Goal: Information Seeking & Learning: Understand process/instructions

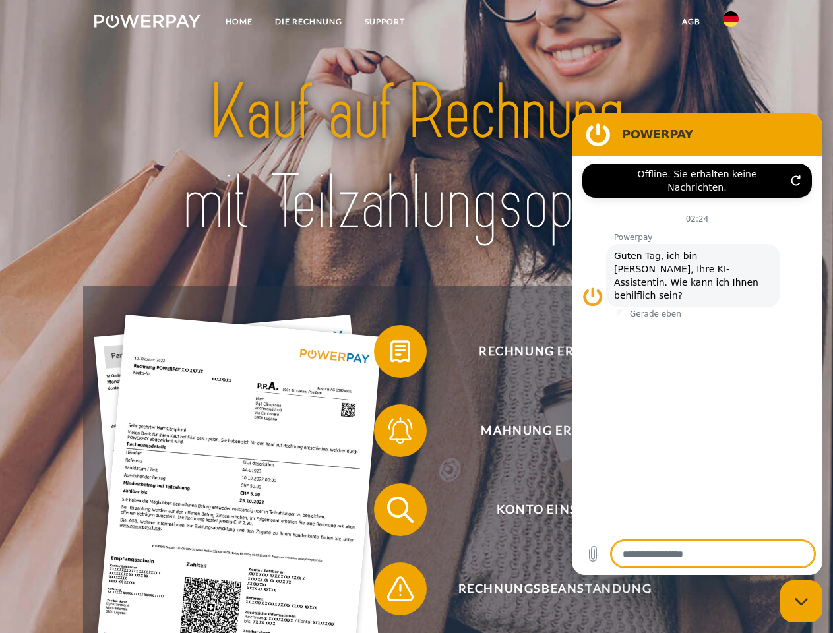
click at [147, 23] on img at bounding box center [147, 21] width 106 height 13
click at [731, 23] on img at bounding box center [731, 19] width 16 height 16
click at [690, 22] on link "agb" at bounding box center [691, 22] width 41 height 24
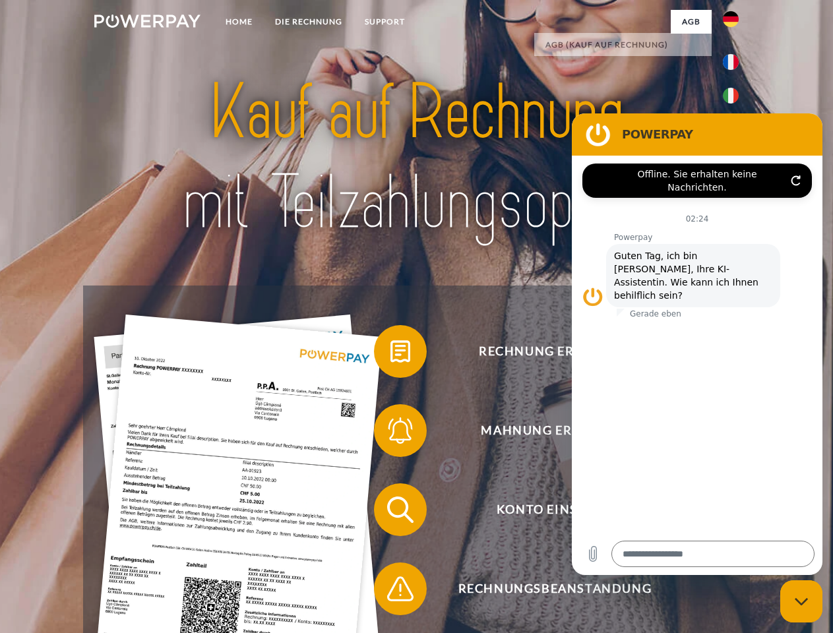
click at [390, 354] on span at bounding box center [381, 351] width 66 height 66
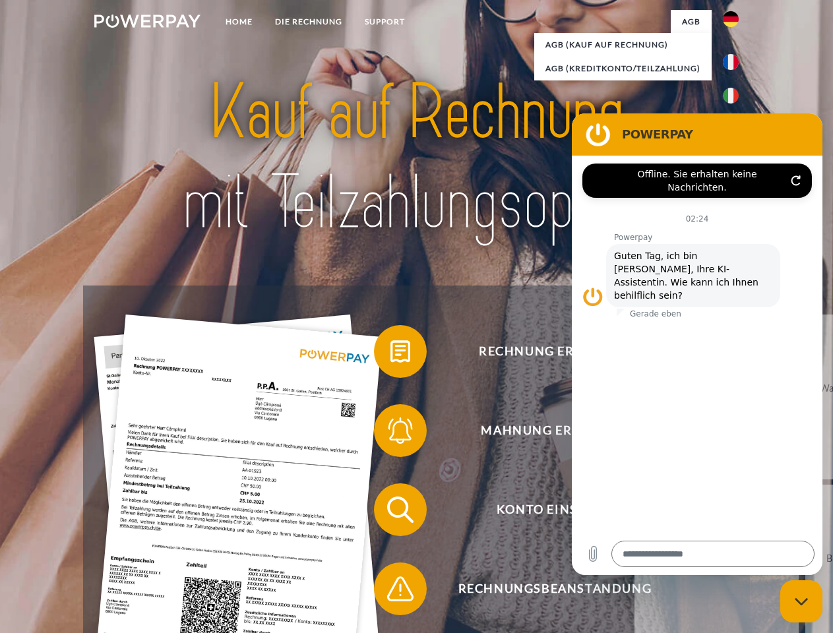
click at [634, 433] on link "zurück" at bounding box center [716, 397] width 164 height 165
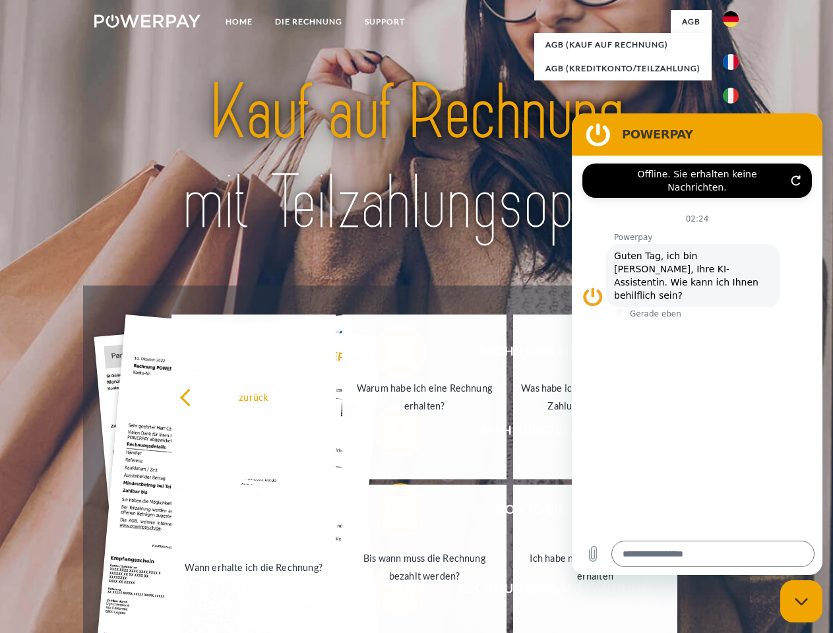
click at [390, 512] on div "zurück Warum habe ich eine Rechnung erhalten? Was habe ich noch offen, ist mein…" at bounding box center [424, 482] width 533 height 340
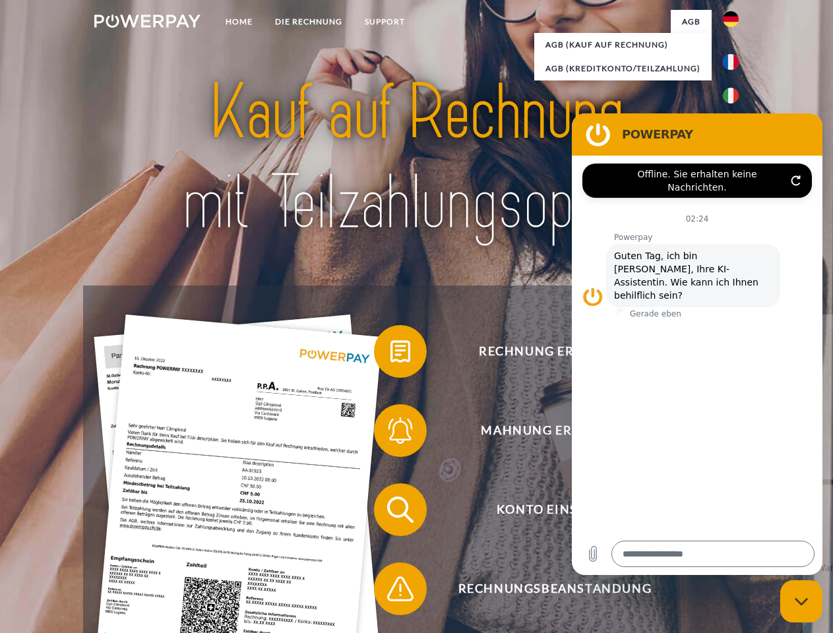
click at [390, 591] on span at bounding box center [381, 589] width 66 height 66
click at [801, 601] on icon "Messaging-Fenster schließen" at bounding box center [802, 601] width 14 height 9
type textarea "*"
